Goal: Information Seeking & Learning: Check status

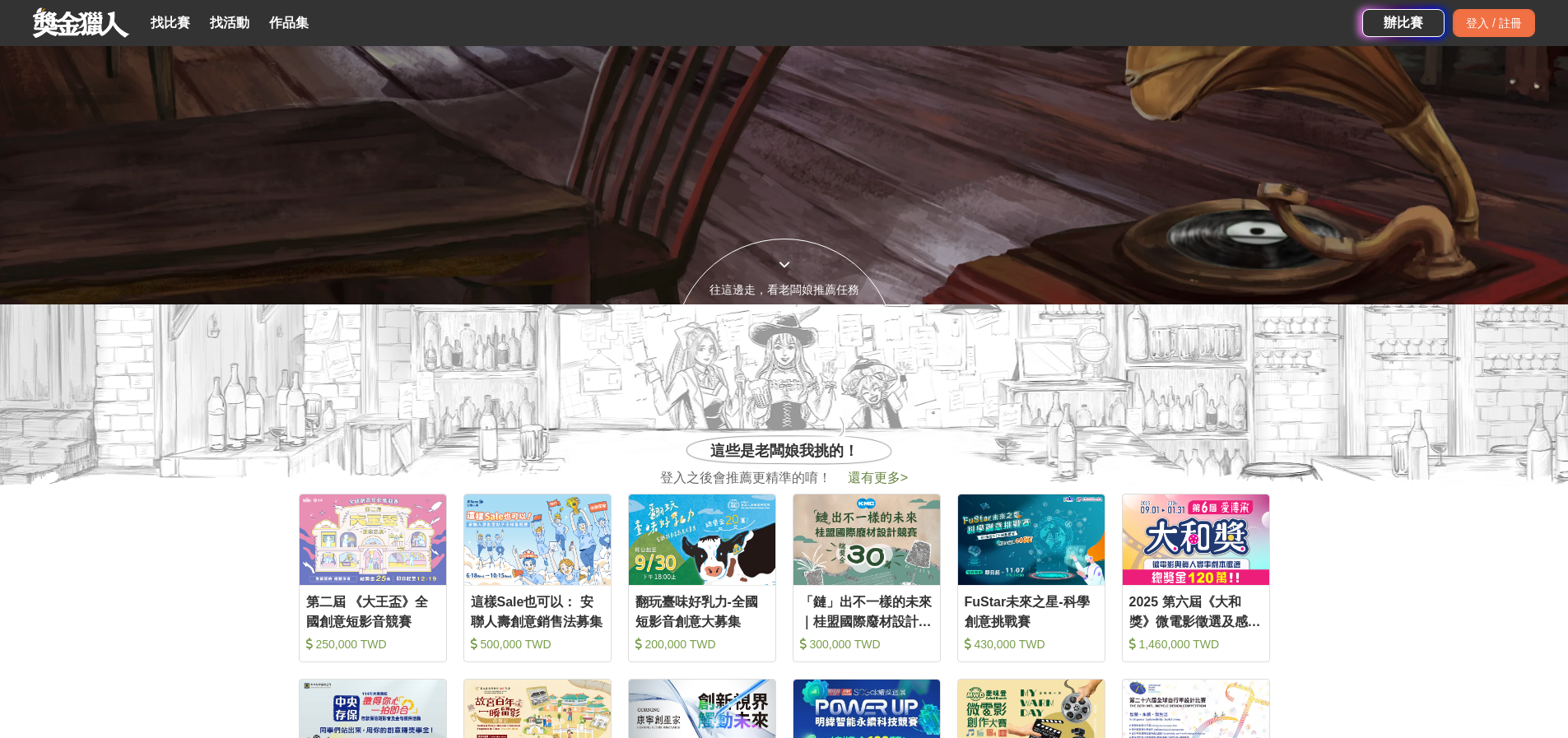
scroll to position [432, 0]
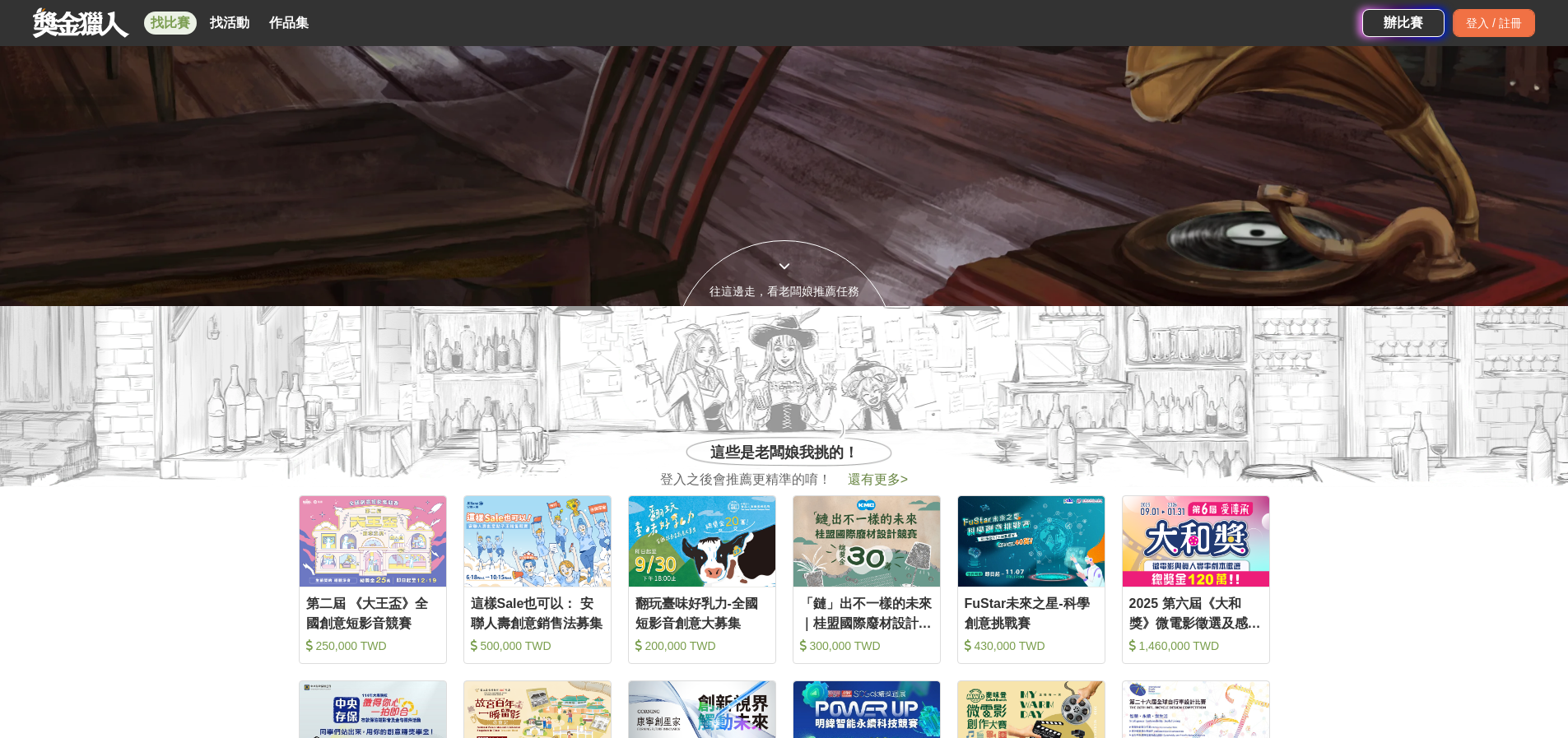
click at [176, 29] on link "找比賽" at bounding box center [170, 22] width 52 height 23
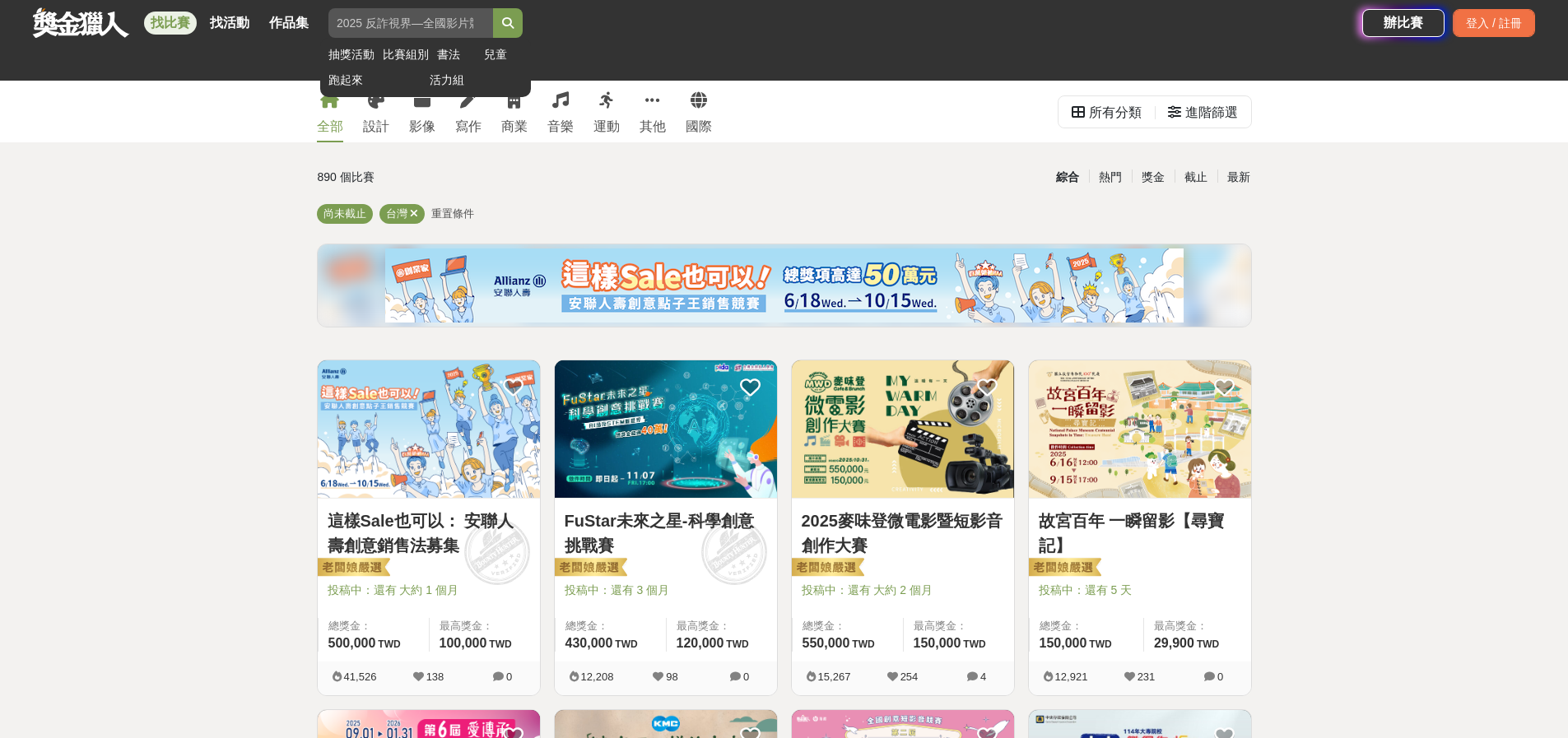
click at [430, 27] on input "search" at bounding box center [410, 23] width 164 height 29
type input "立雅"
click at [493, 9] on button "submit" at bounding box center [507, 23] width 29 height 29
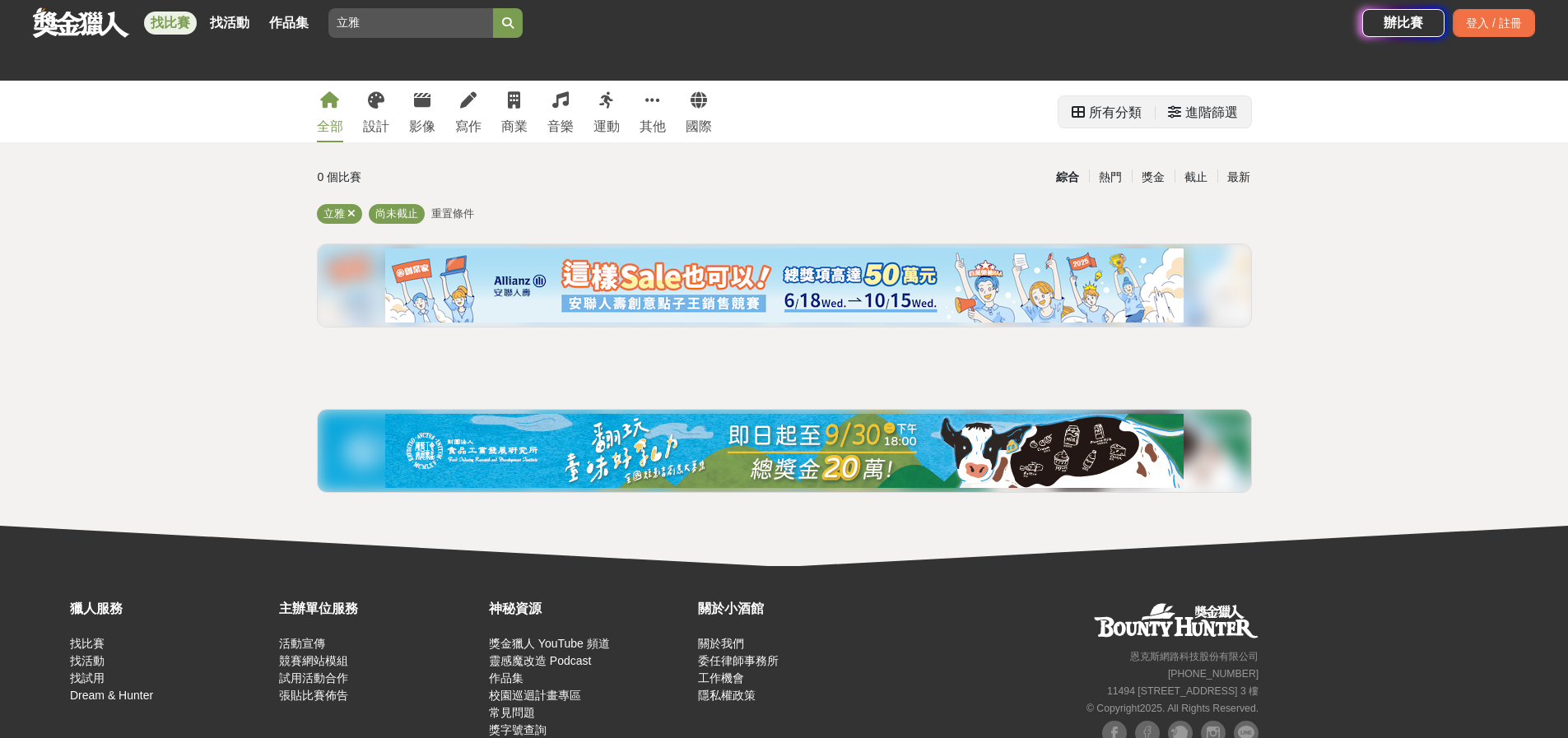
click at [1227, 101] on div "進階篩選" at bounding box center [1210, 113] width 52 height 33
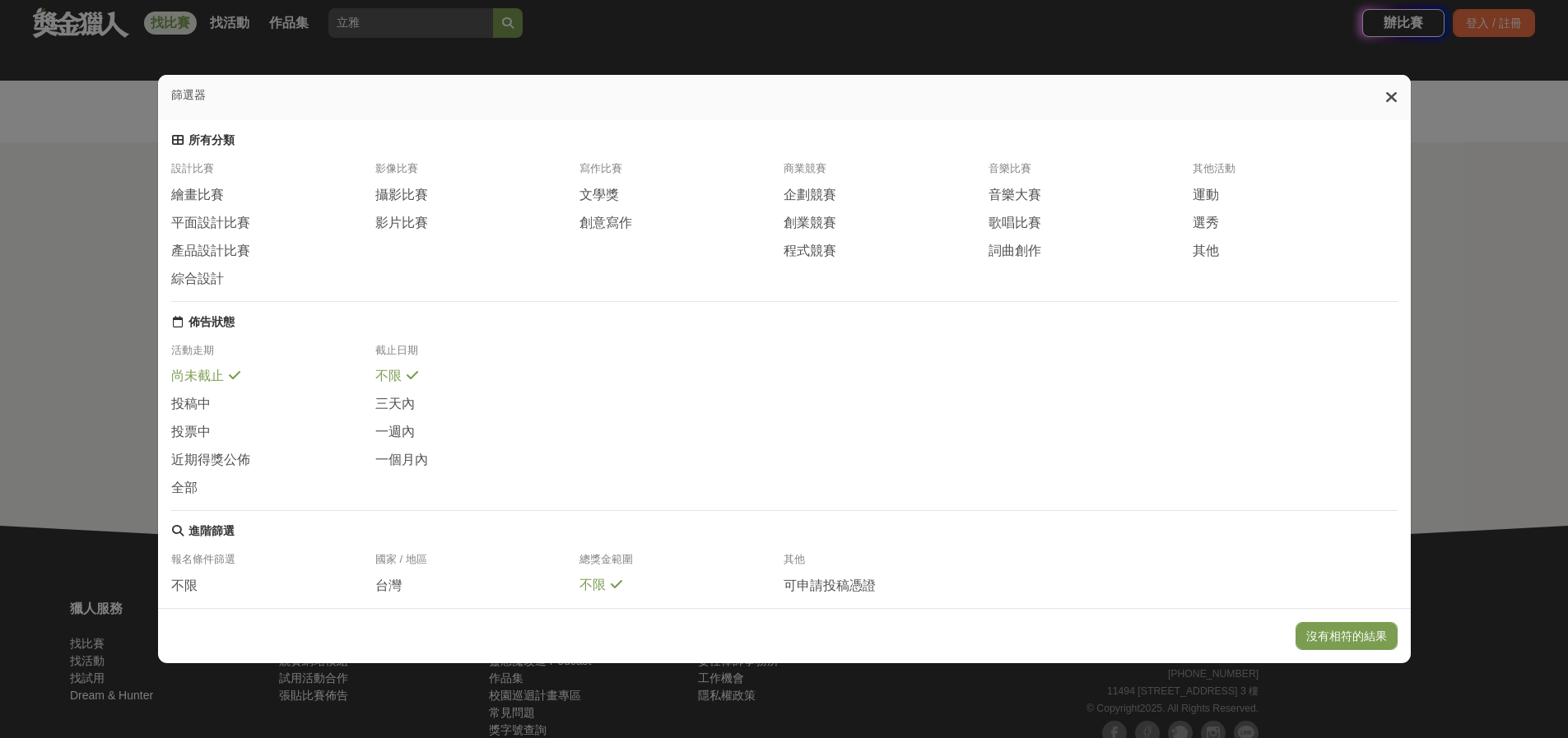
scroll to position [3, 0]
click at [207, 487] on span at bounding box center [208, 481] width 13 height 13
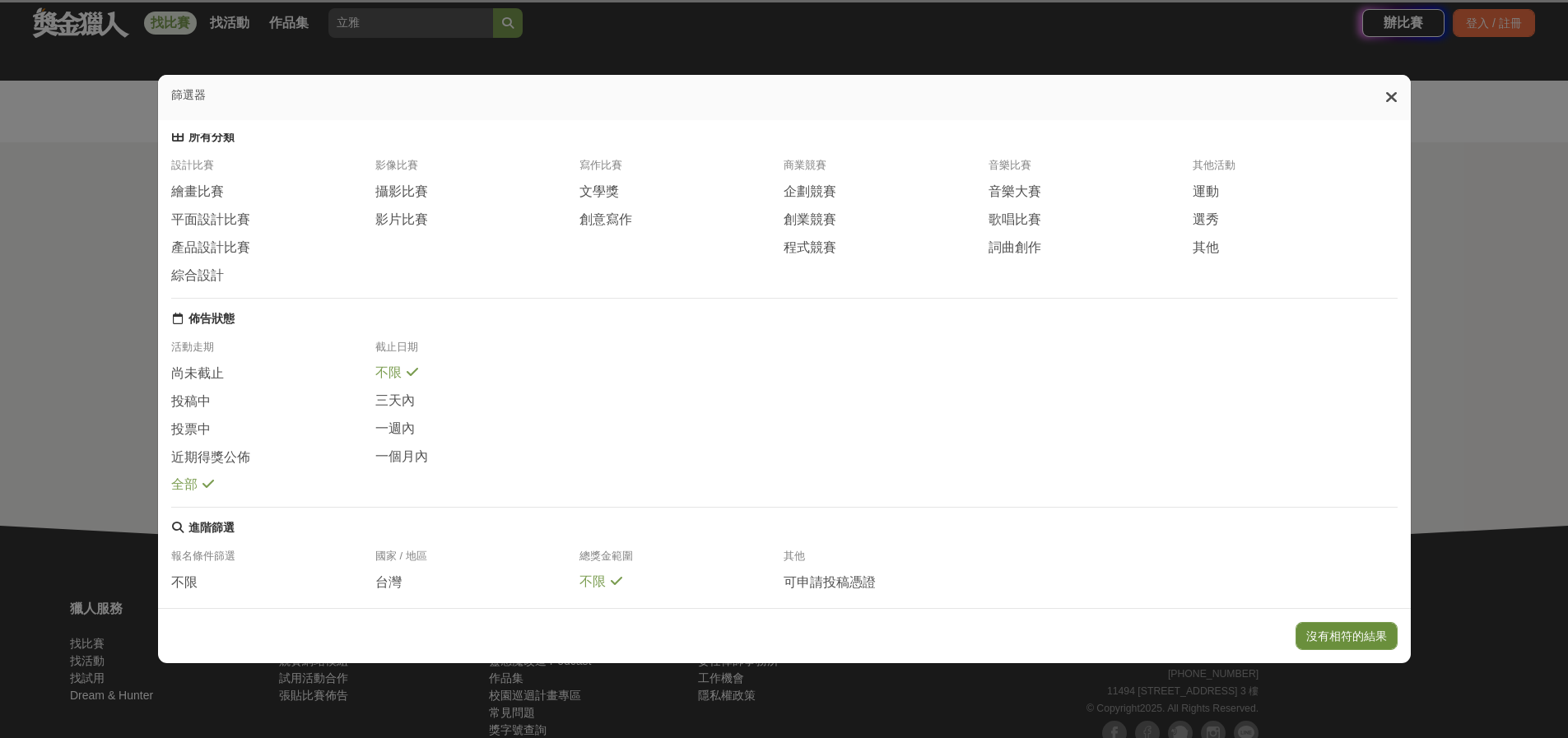
click at [1352, 637] on button "沒有相符的結果" at bounding box center [1346, 636] width 102 height 28
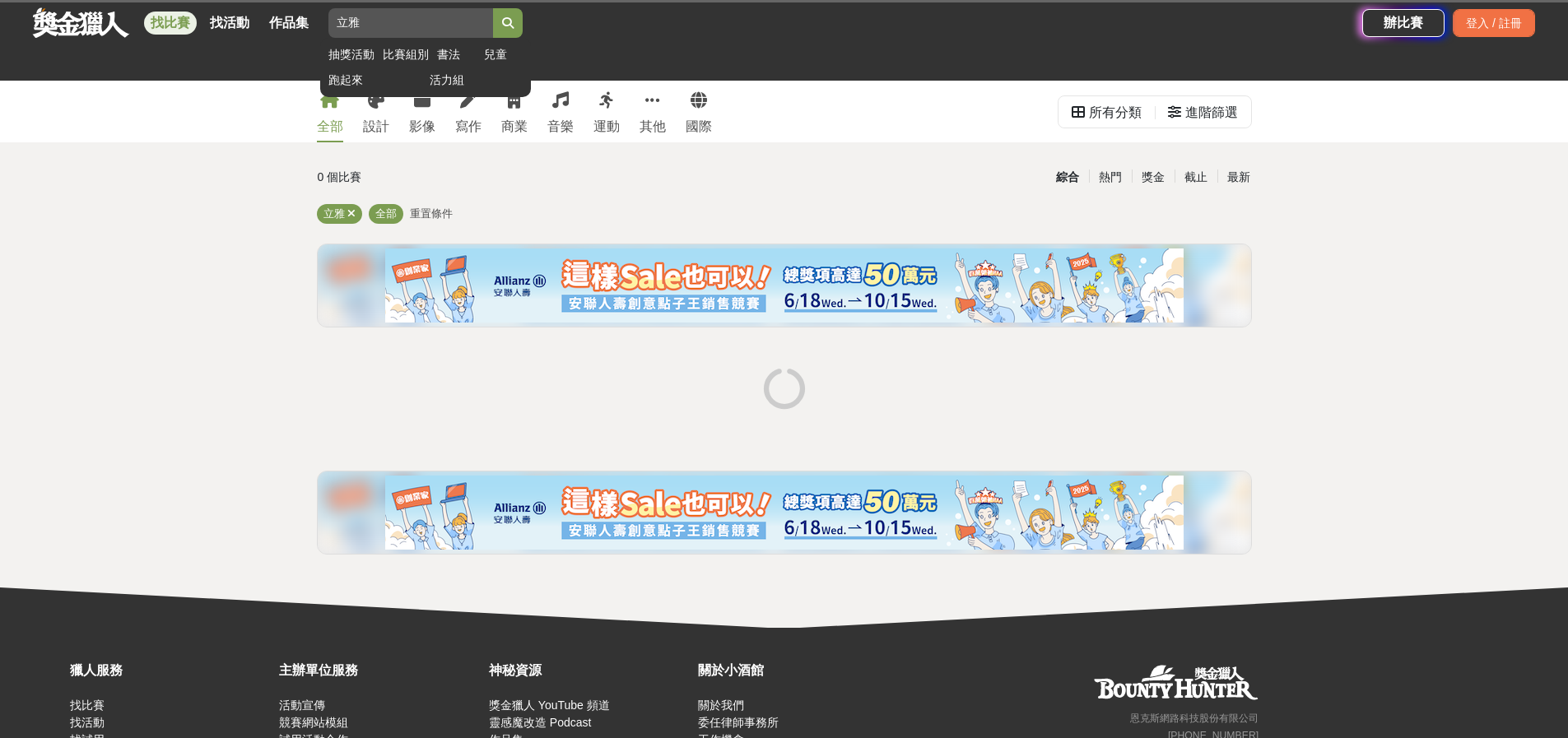
click at [401, 29] on input "立雅" at bounding box center [410, 23] width 164 height 29
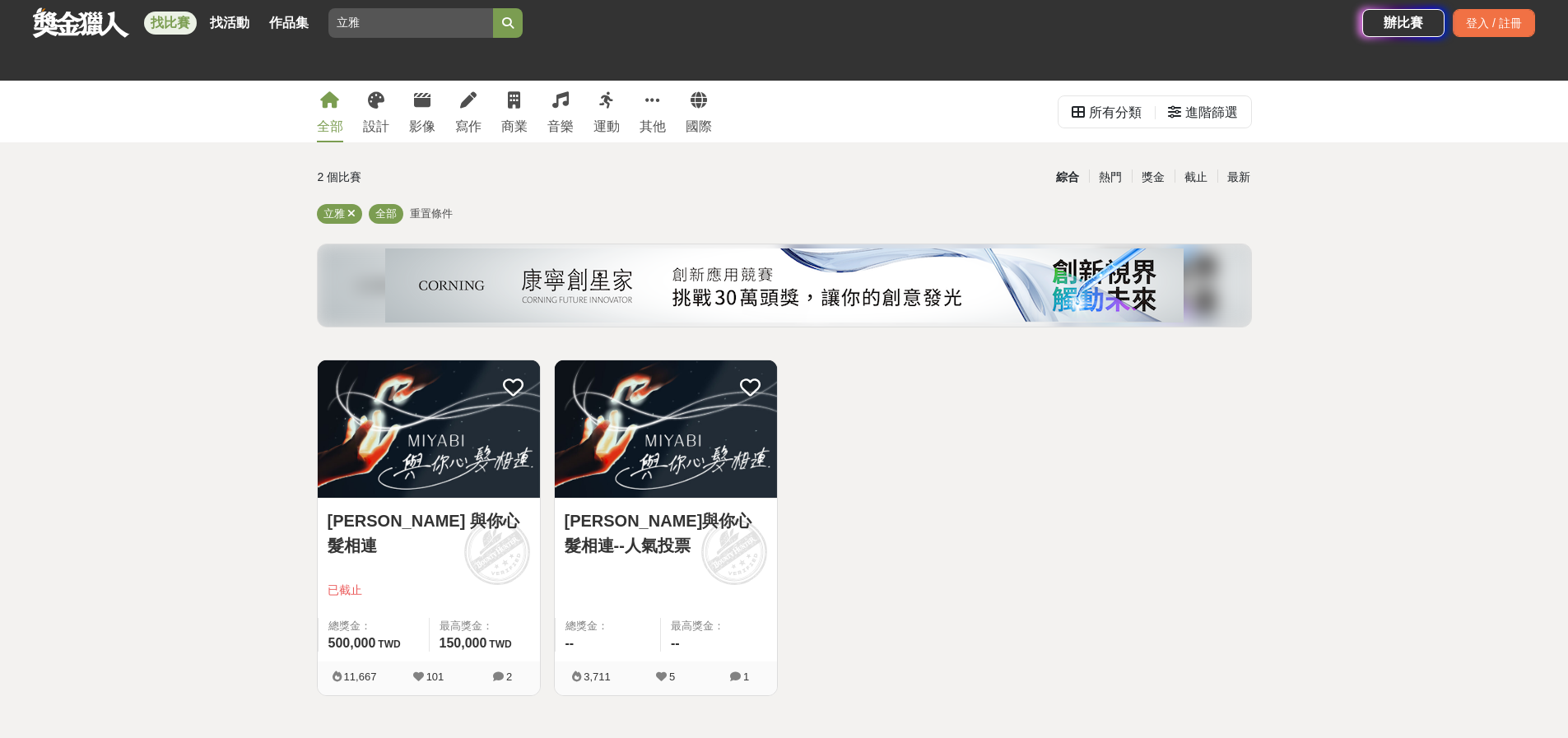
click at [435, 518] on link "[PERSON_NAME] 與你心髮相連" at bounding box center [428, 533] width 202 height 49
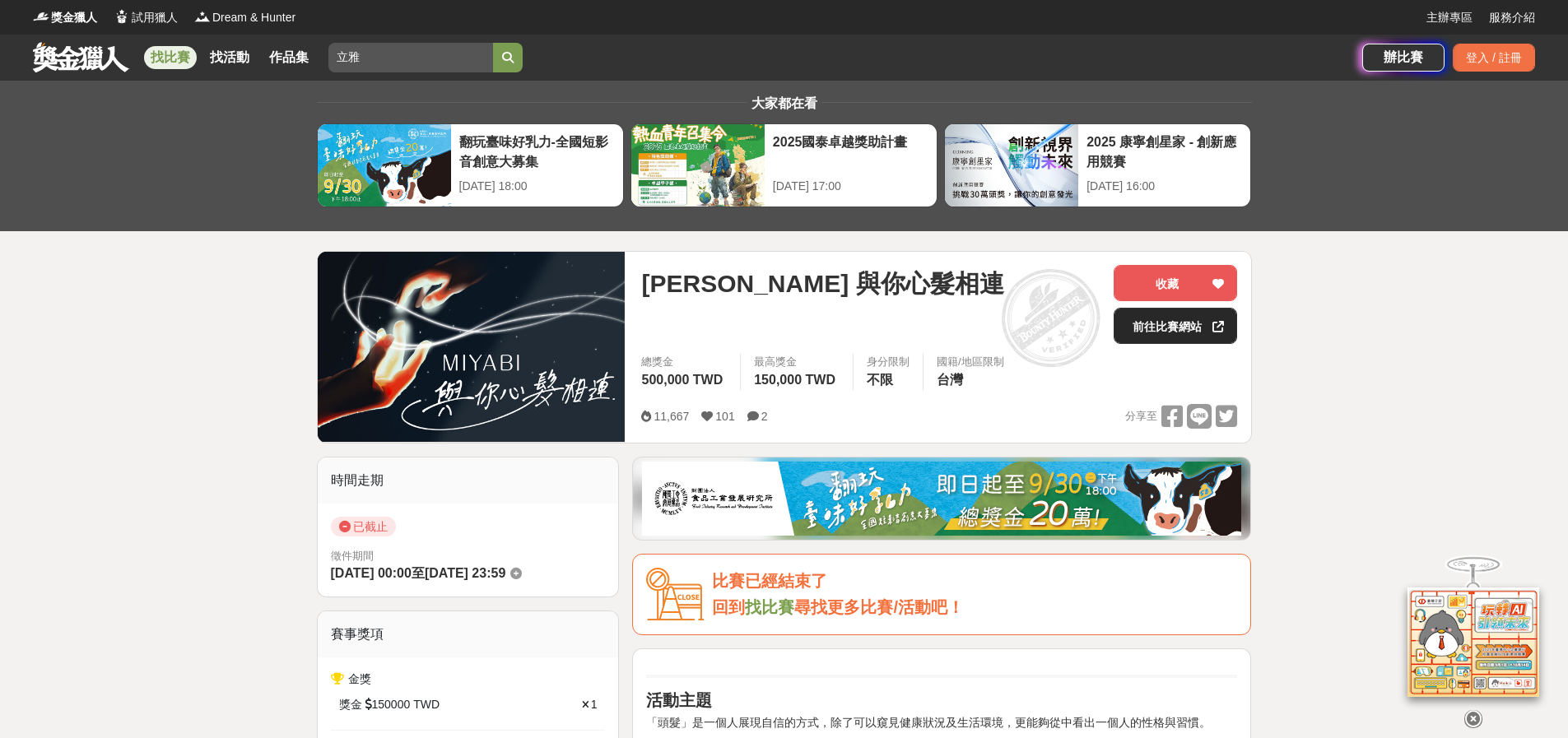
click at [1196, 336] on link "前往比賽網站" at bounding box center [1175, 326] width 124 height 36
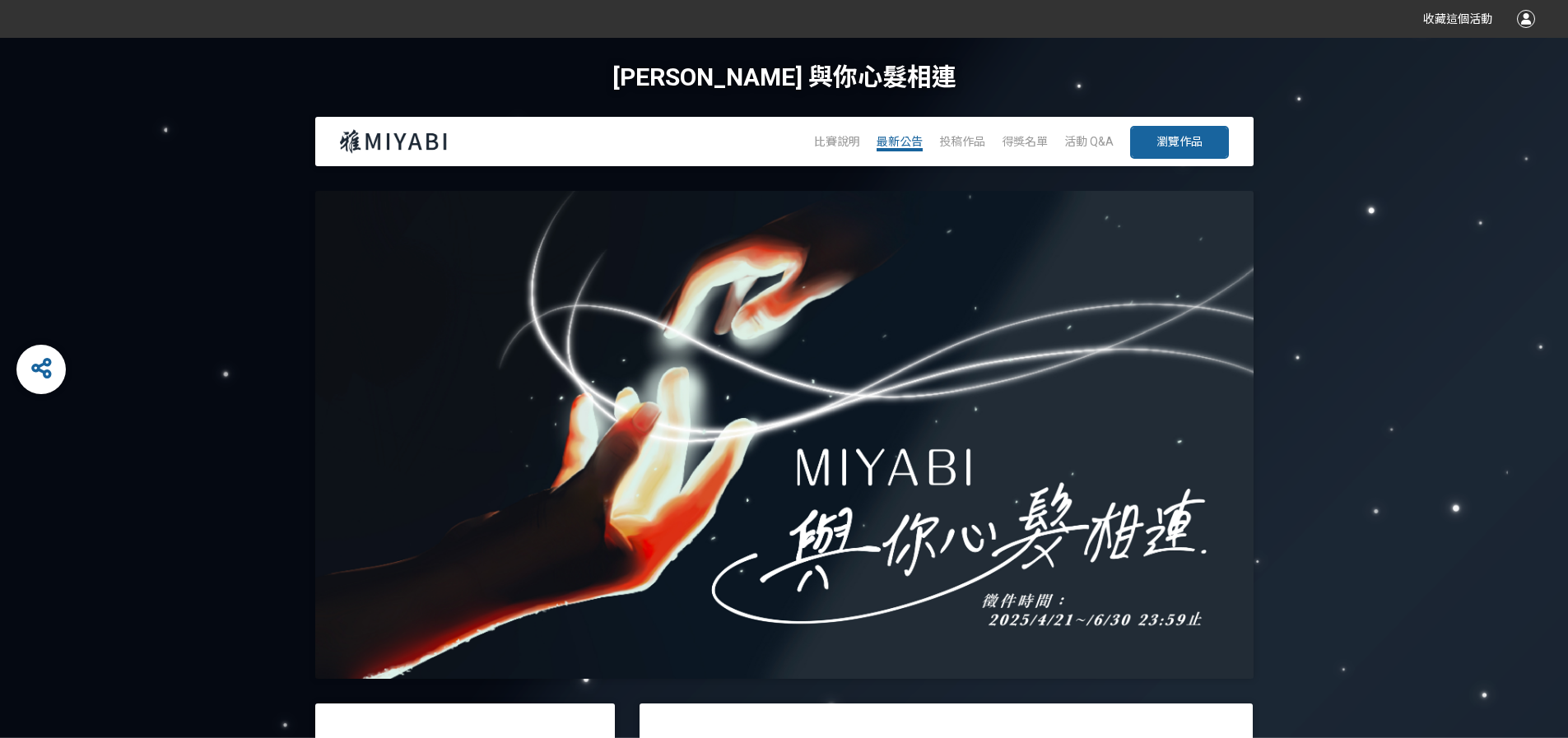
click at [903, 144] on span "最新公告" at bounding box center [899, 141] width 46 height 13
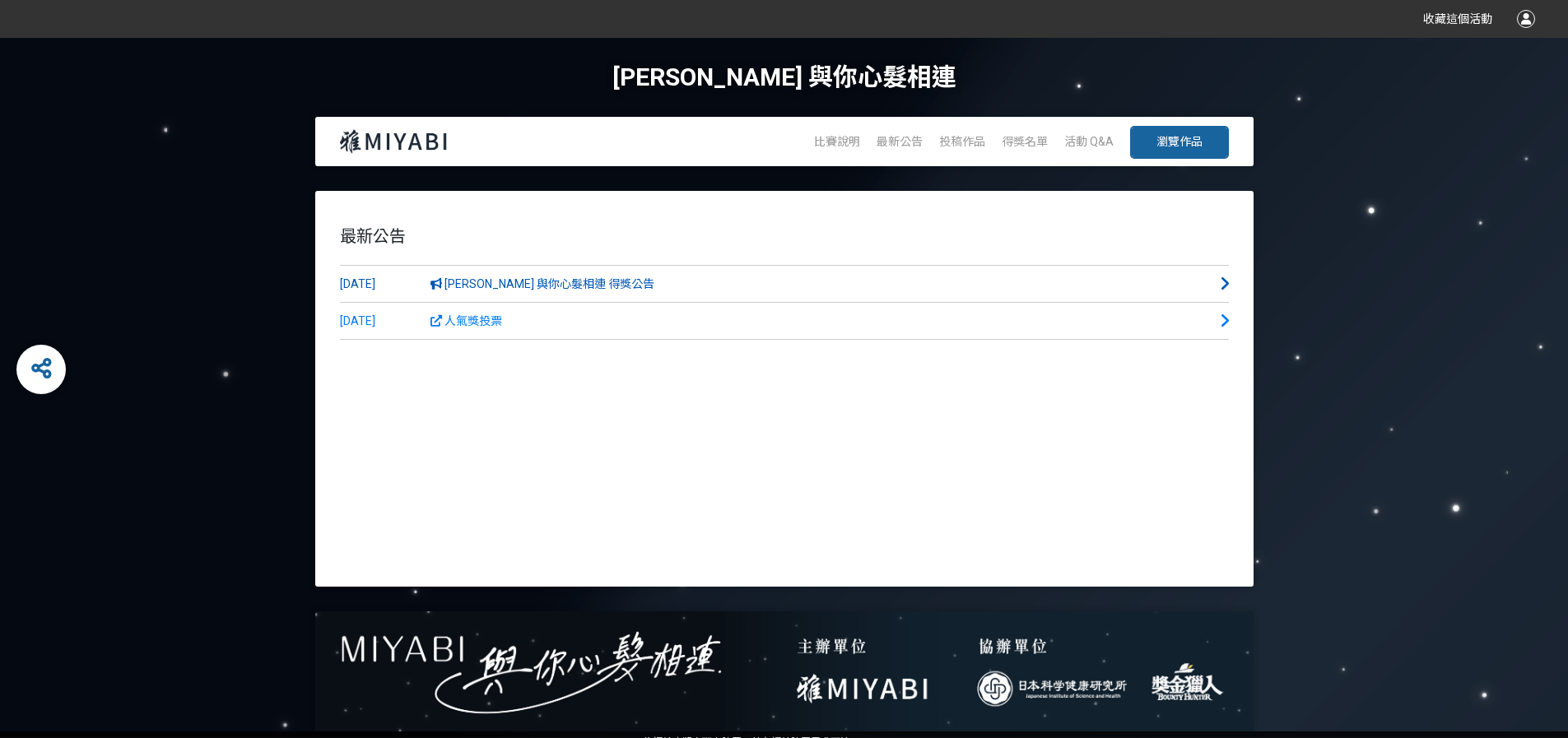
click at [1216, 277] on link "[DATE] [PERSON_NAME] 與你心髮相連 得獎公告" at bounding box center [784, 284] width 889 height 37
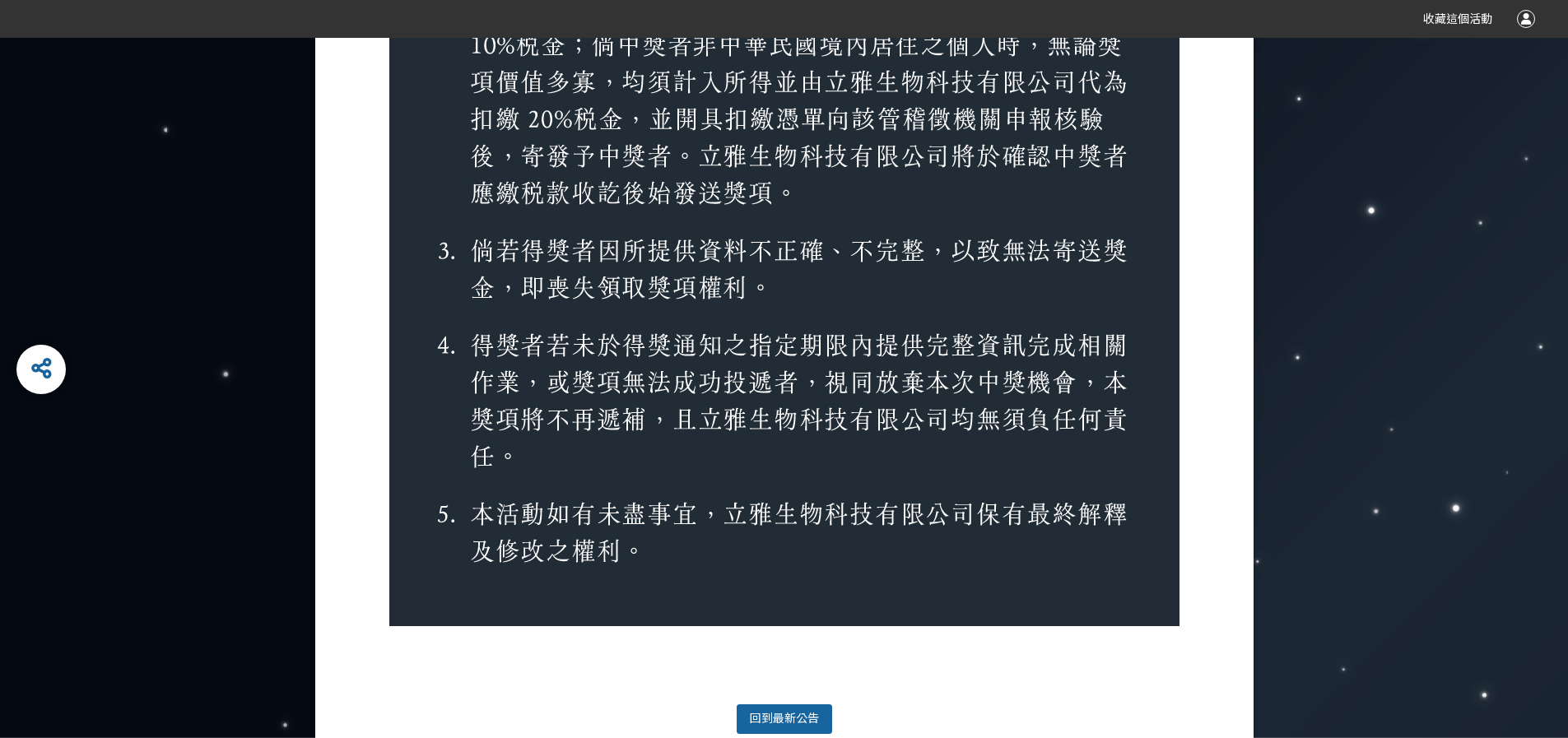
scroll to position [3438, 0]
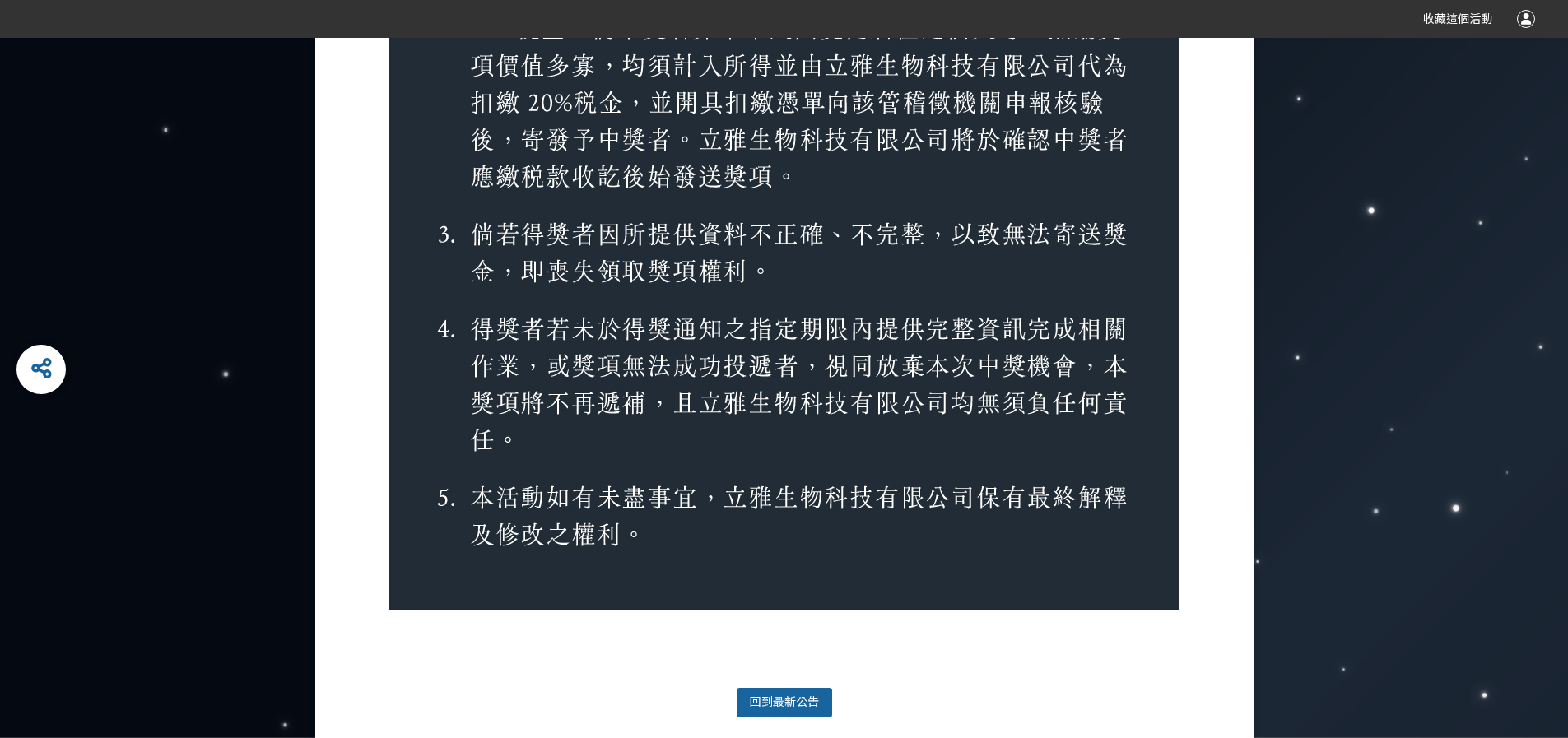
click at [818, 701] on link "回到 最新公告" at bounding box center [784, 702] width 99 height 33
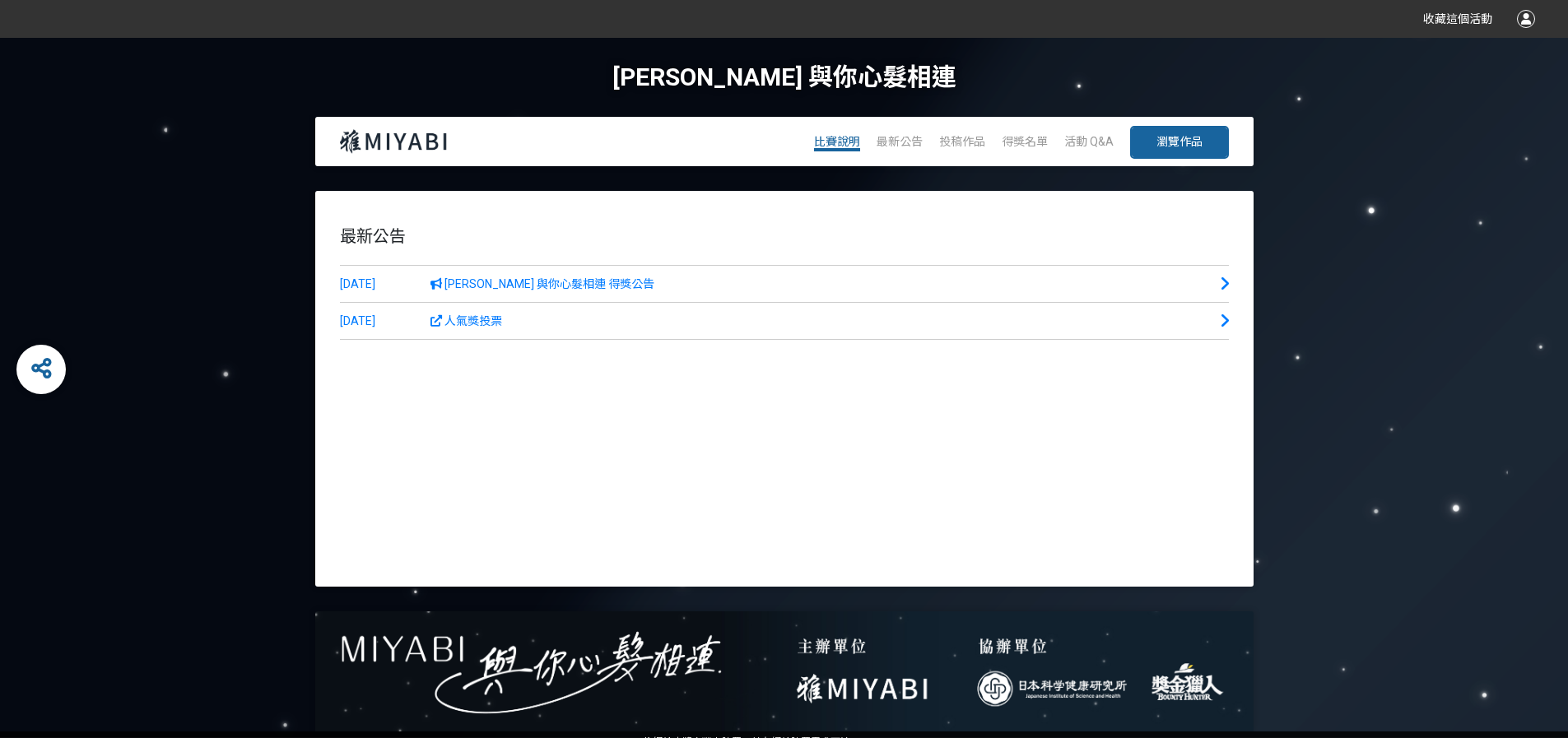
click at [839, 135] on span "比賽說明" at bounding box center [837, 141] width 46 height 13
